Goal: Information Seeking & Learning: Learn about a topic

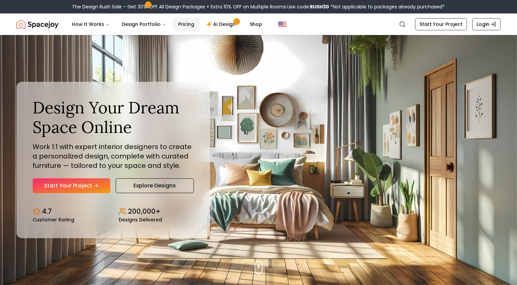
click at [200, 31] on link "Pricing" at bounding box center [186, 23] width 27 height 13
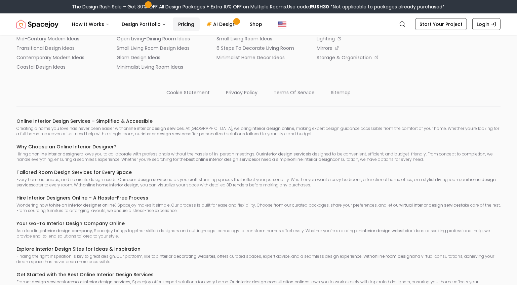
scroll to position [992, 0]
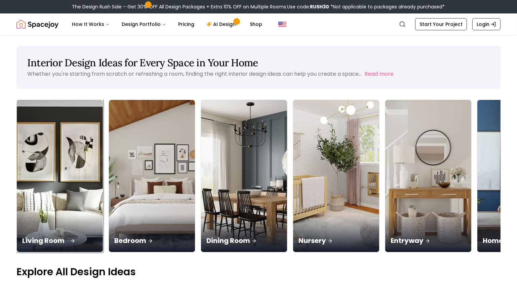
click at [49, 171] on img at bounding box center [60, 176] width 90 height 160
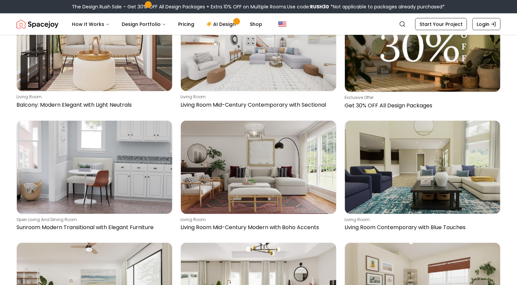
scroll to position [1196, 0]
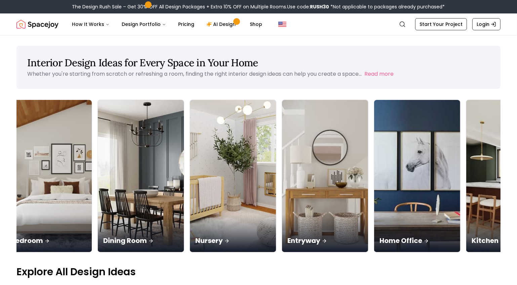
scroll to position [0, 160]
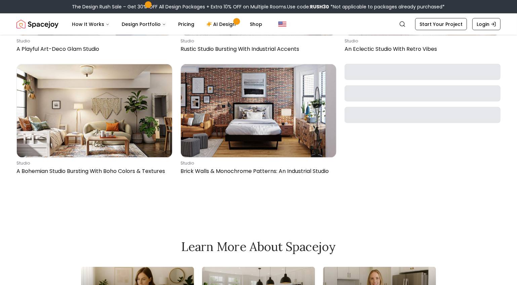
scroll to position [1007, 0]
